Goal: Task Accomplishment & Management: Use online tool/utility

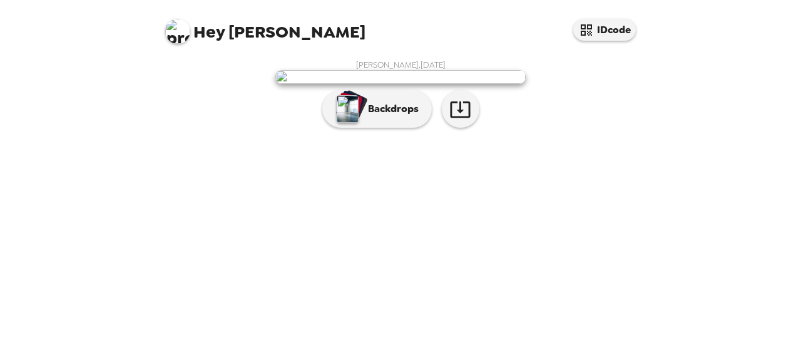
scroll to position [107, 0]
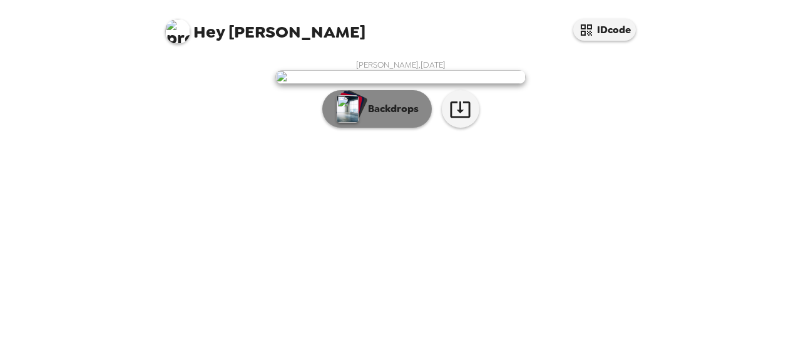
click at [357, 128] on button "Backdrops" at bounding box center [376, 109] width 109 height 38
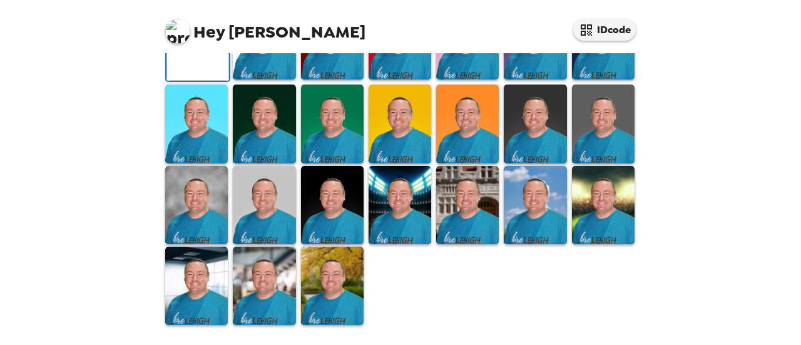
click at [288, 275] on img at bounding box center [264, 285] width 63 height 78
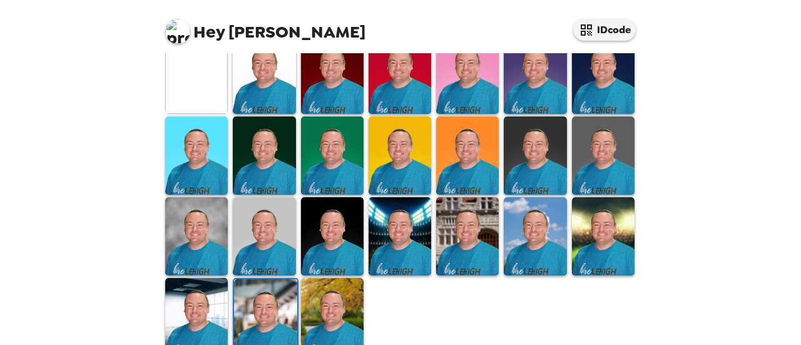
scroll to position [387, 0]
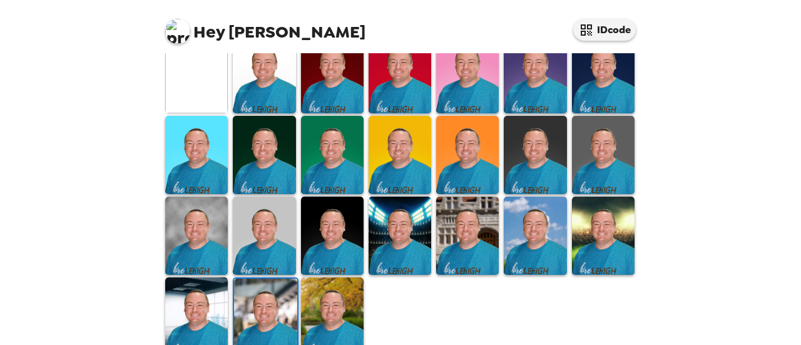
click at [184, 318] on img at bounding box center [196, 316] width 63 height 78
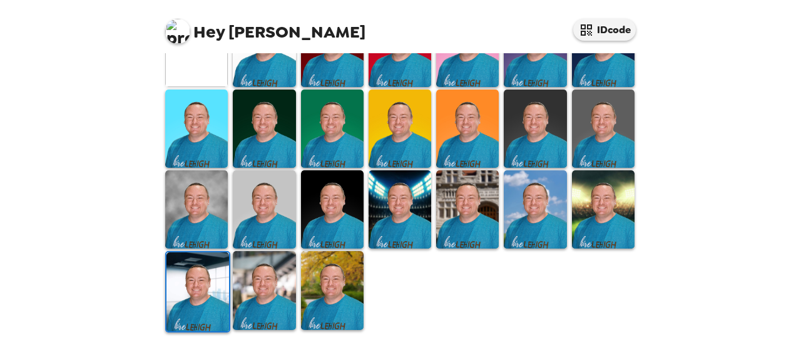
scroll to position [413, 0]
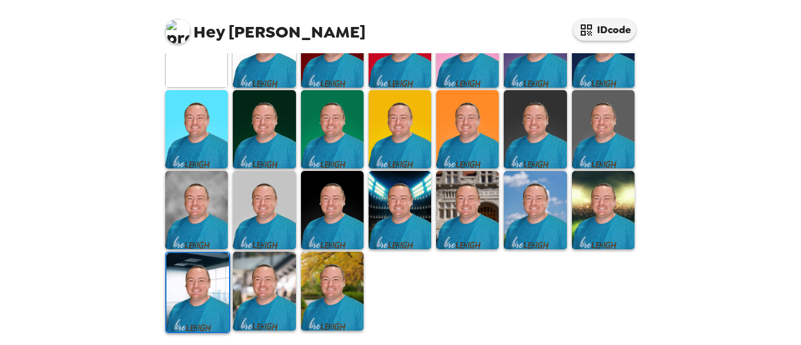
click at [189, 197] on img at bounding box center [196, 210] width 63 height 78
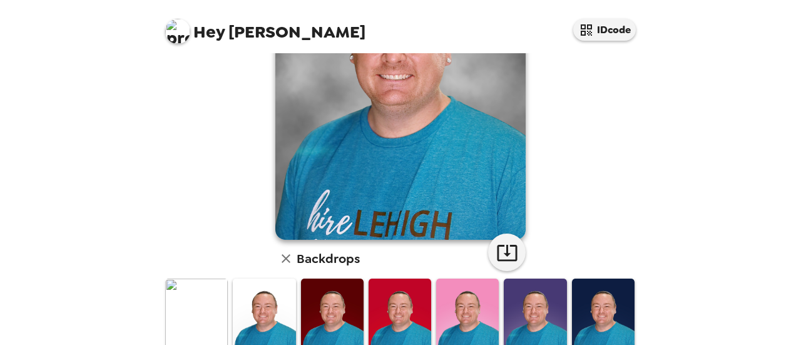
scroll to position [0, 0]
